Goal: Task Accomplishment & Management: Manage account settings

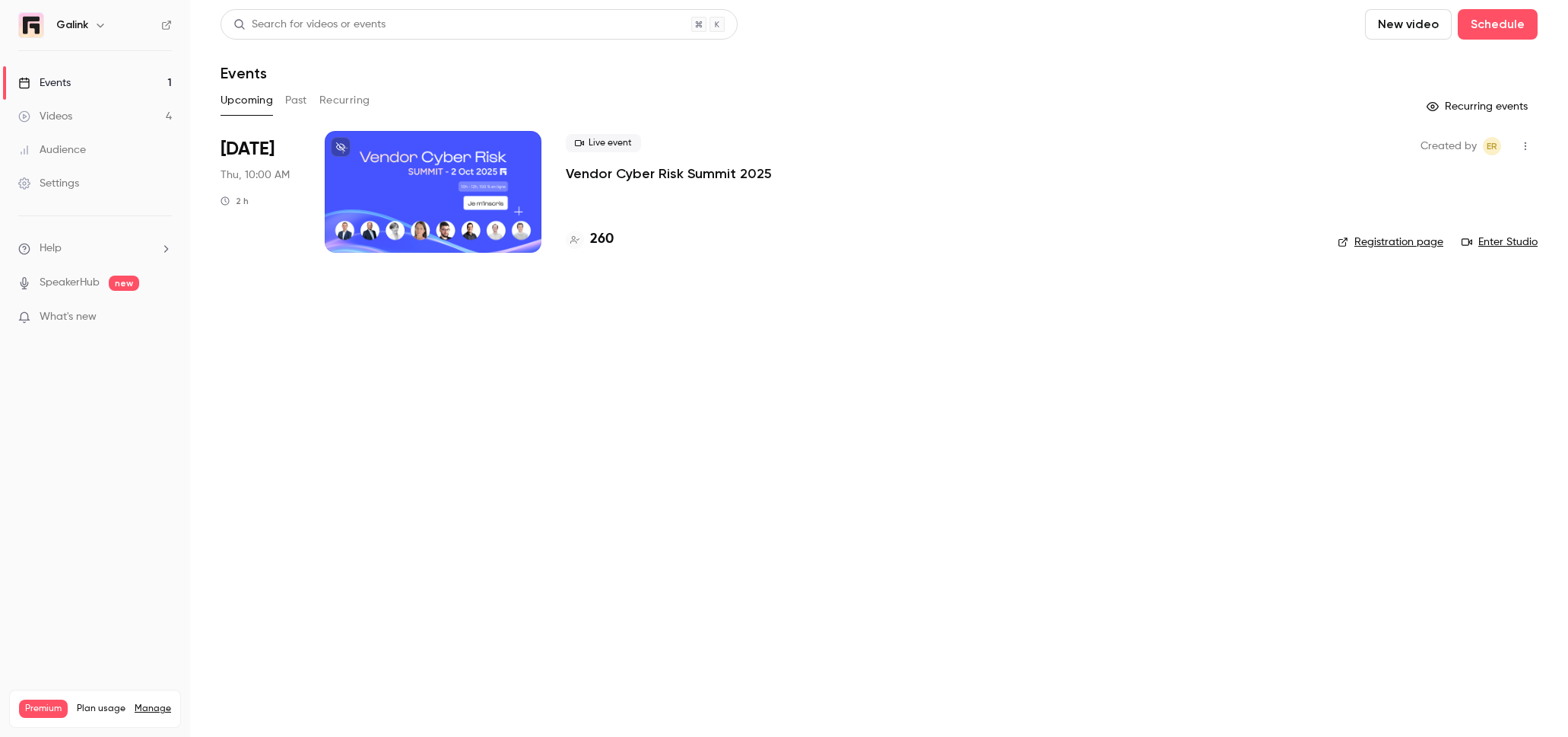
click at [625, 178] on p "Vendor Cyber Risk Summit 2025" at bounding box center [669, 173] width 206 height 18
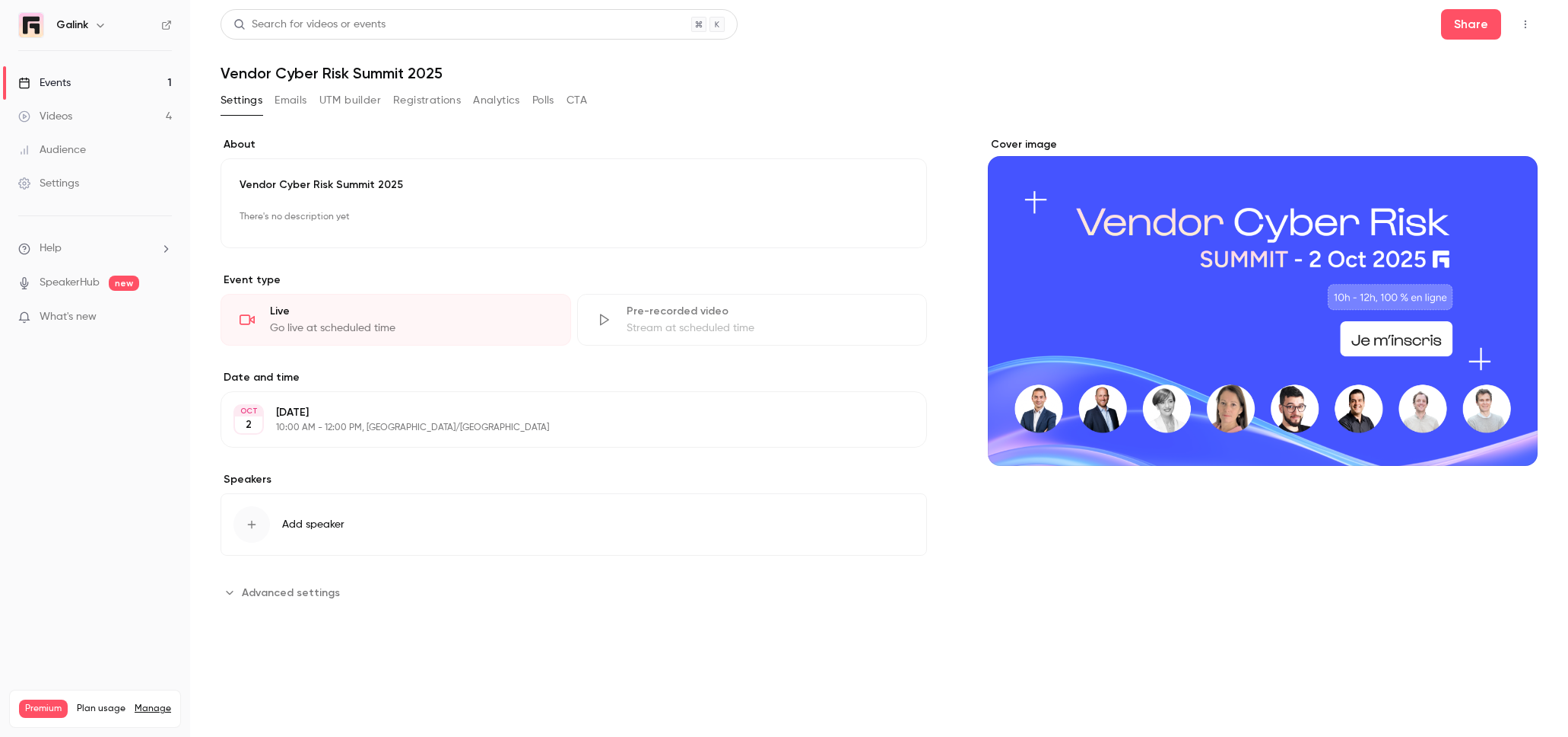
click at [291, 99] on button "Emails" at bounding box center [290, 100] width 32 height 24
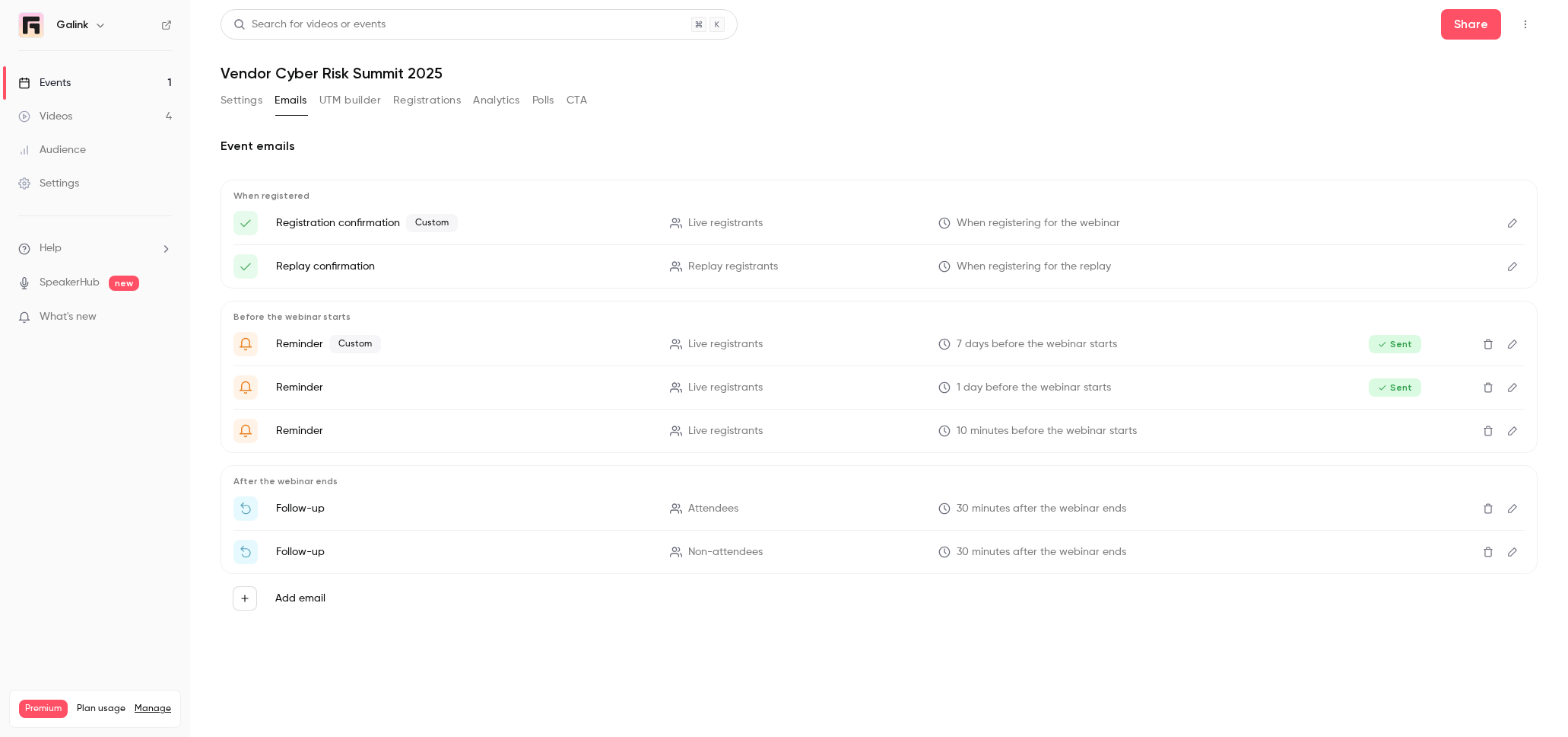
click at [116, 79] on link "Events 1" at bounding box center [95, 82] width 190 height 33
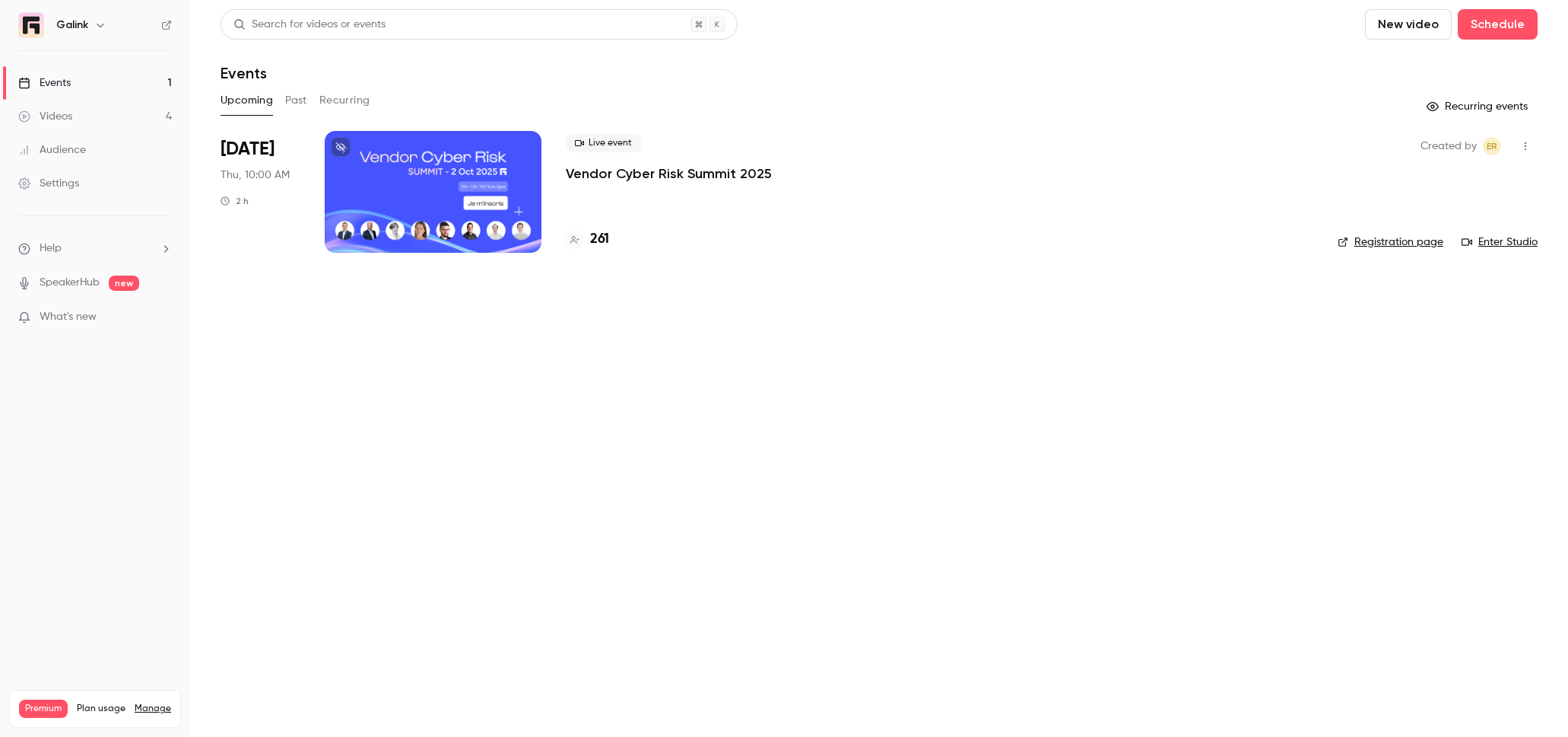
click at [633, 172] on p "Vendor Cyber Risk Summit 2025" at bounding box center [669, 173] width 206 height 18
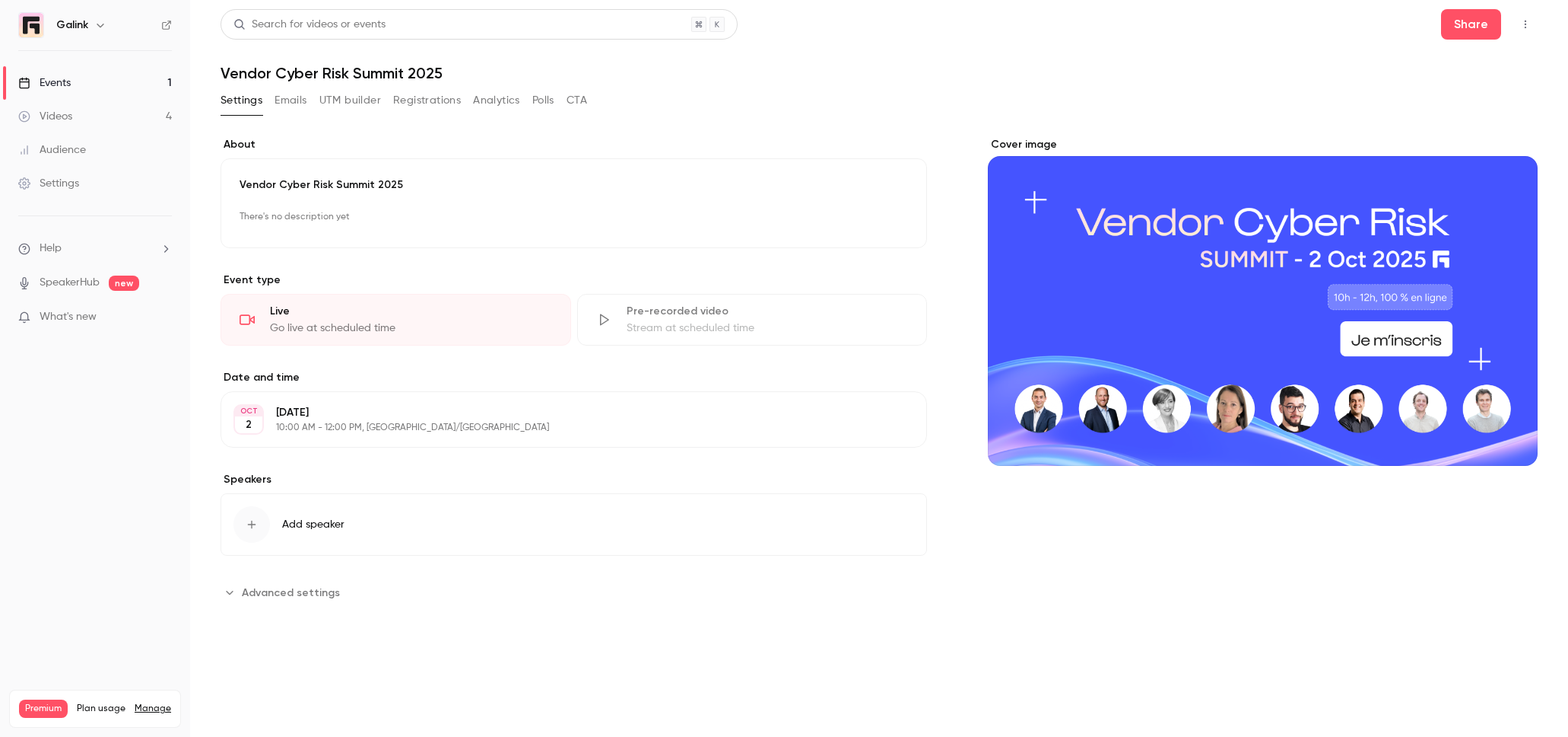
click at [422, 99] on button "Registrations" at bounding box center [427, 100] width 68 height 24
